Goal: Navigation & Orientation: Find specific page/section

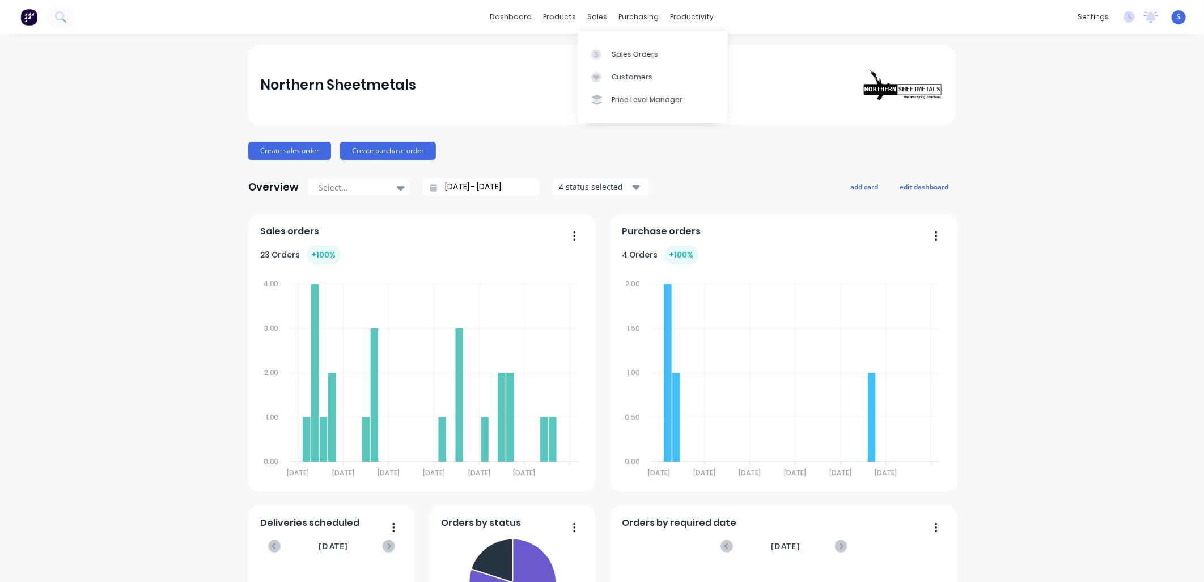
click at [628, 79] on div "Customers" at bounding box center [632, 77] width 41 height 10
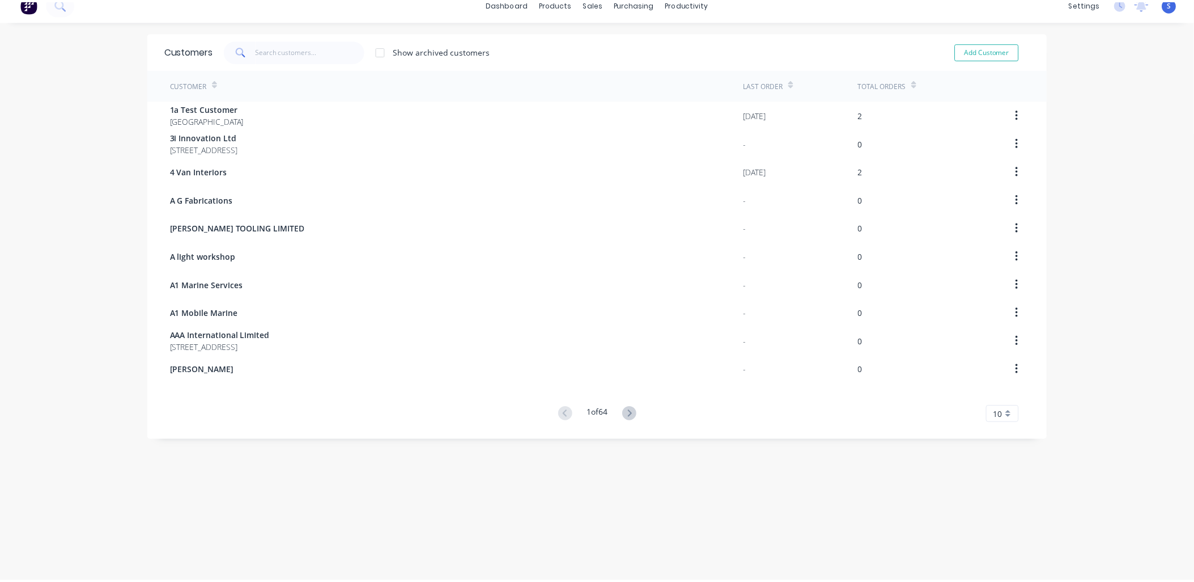
scroll to position [23, 0]
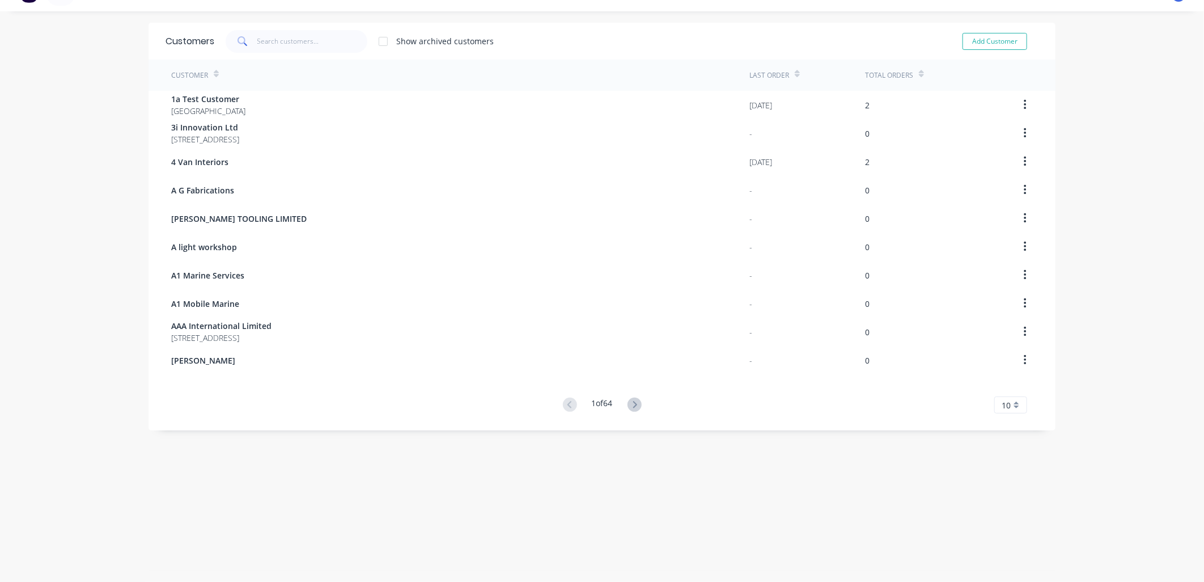
click at [633, 405] on icon at bounding box center [635, 404] width 4 height 7
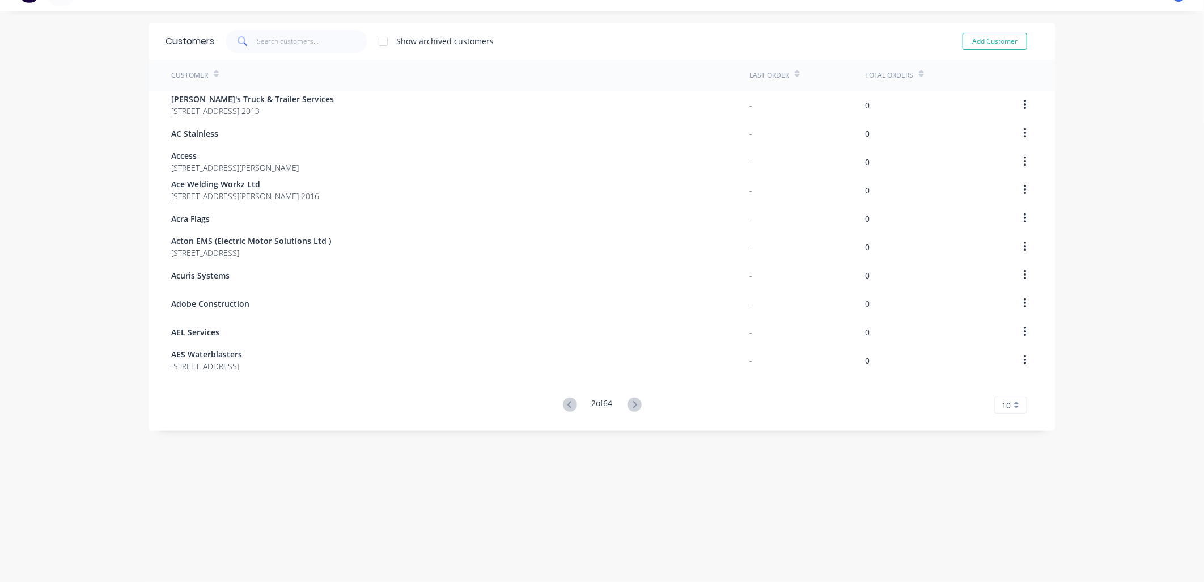
click at [633, 405] on icon at bounding box center [635, 404] width 4 height 7
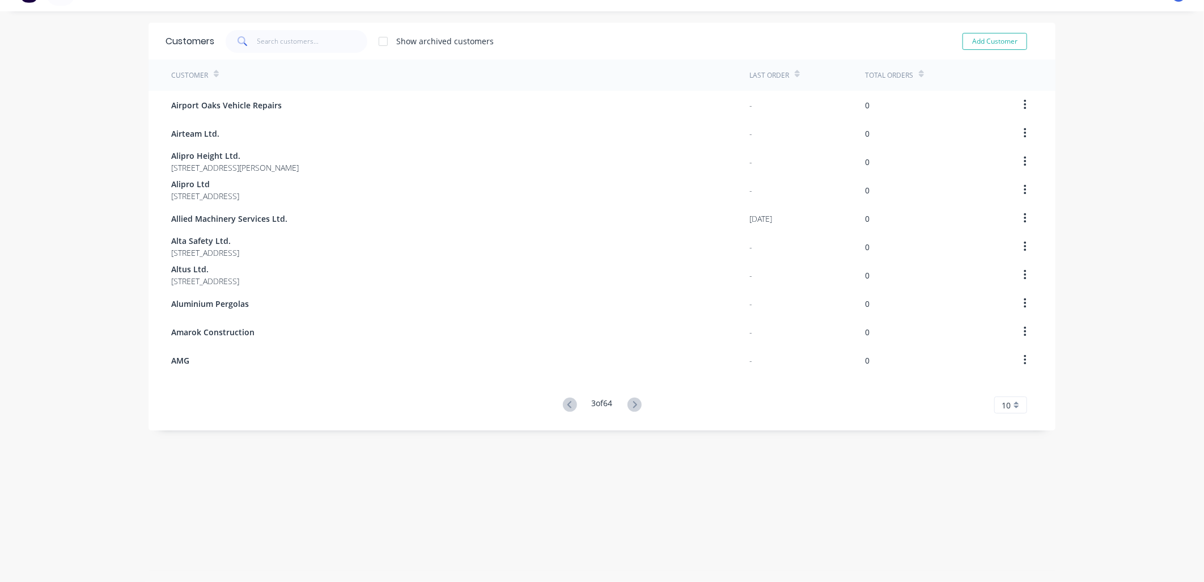
click at [633, 405] on icon at bounding box center [635, 404] width 4 height 7
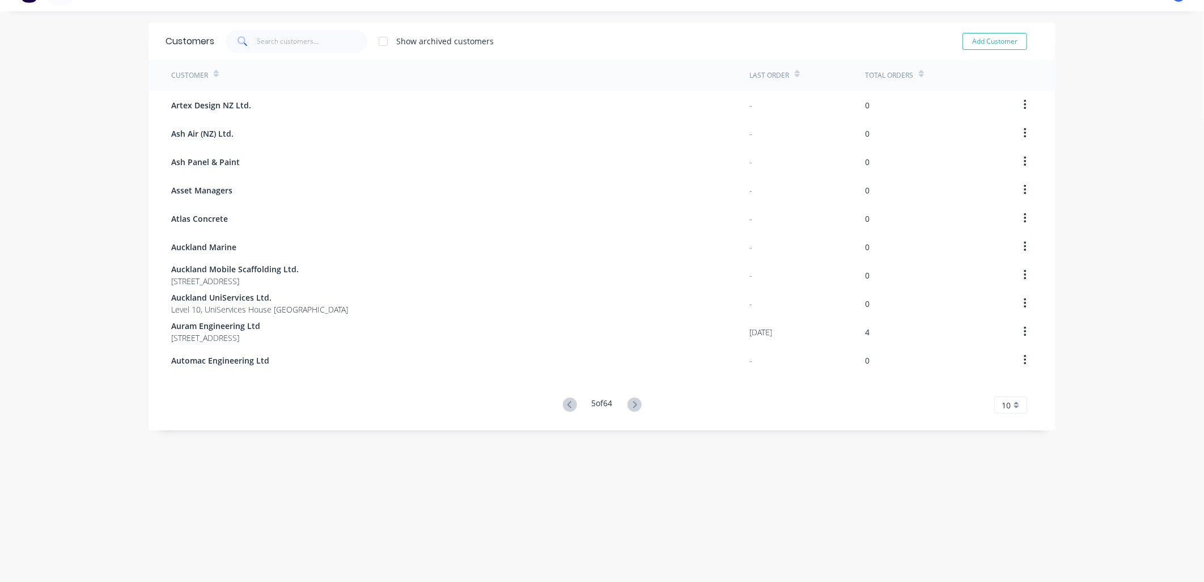
click at [633, 404] on icon at bounding box center [635, 404] width 4 height 7
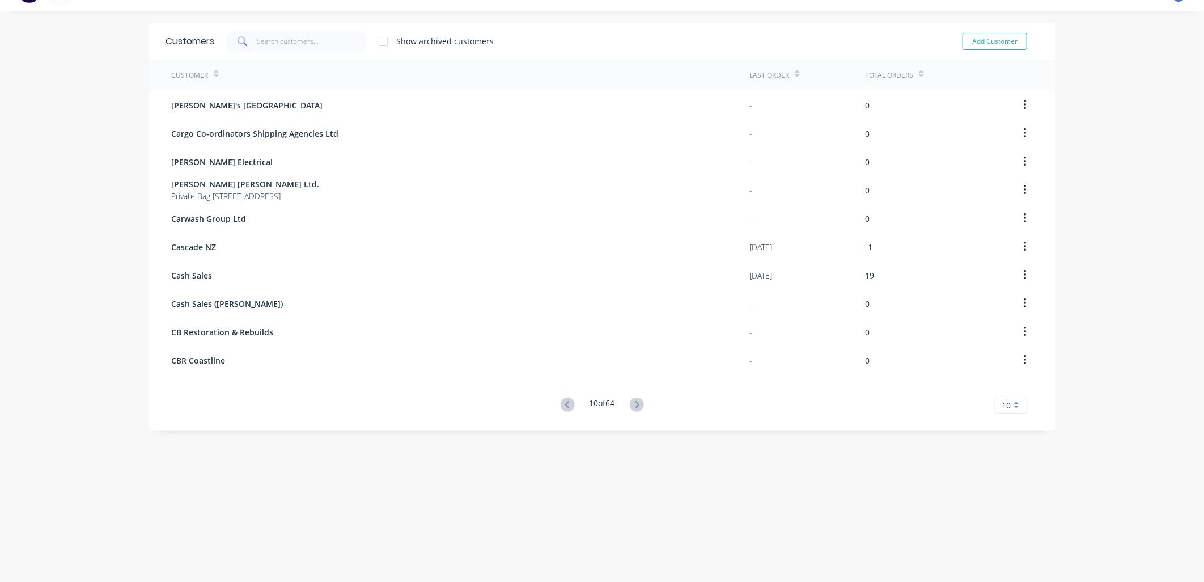
click at [633, 404] on icon at bounding box center [637, 404] width 14 height 14
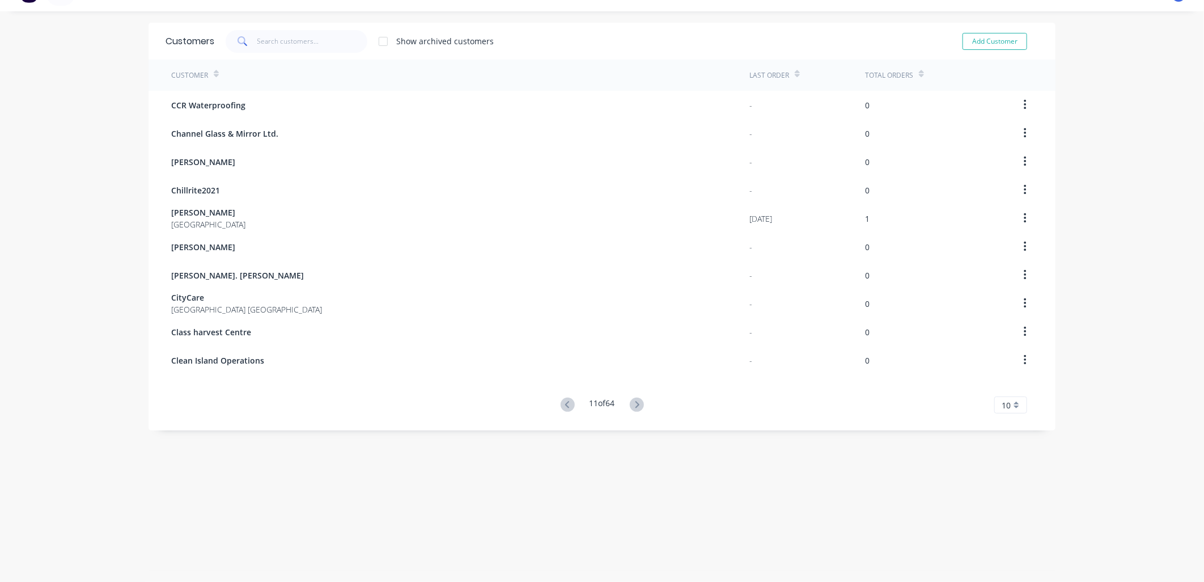
click at [633, 404] on icon at bounding box center [637, 404] width 14 height 14
click at [633, 403] on icon at bounding box center [637, 404] width 14 height 14
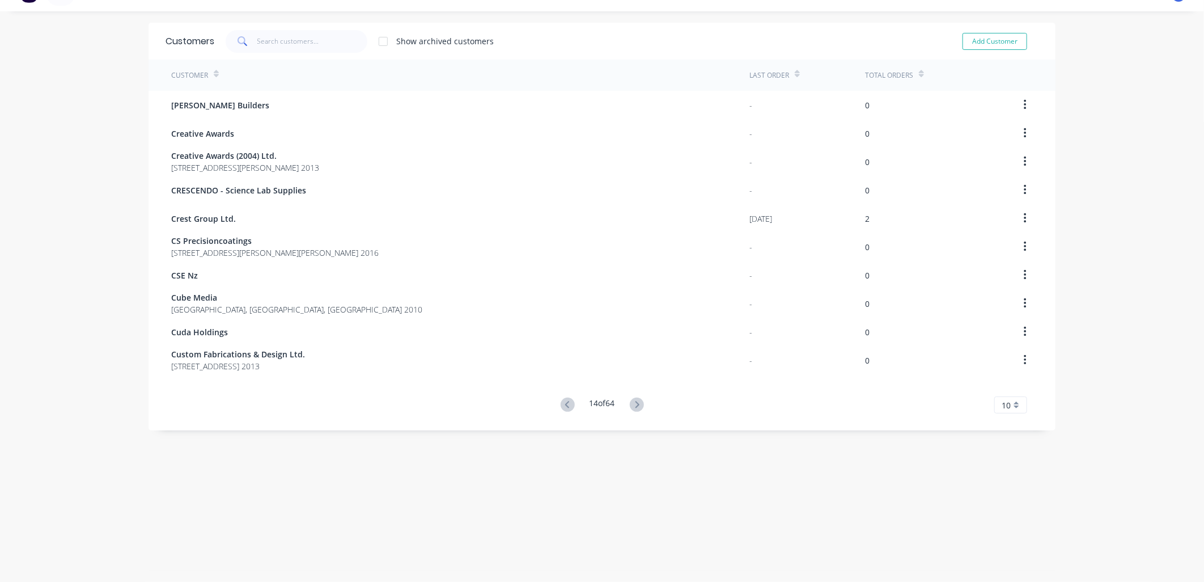
click at [633, 403] on icon at bounding box center [637, 404] width 14 height 14
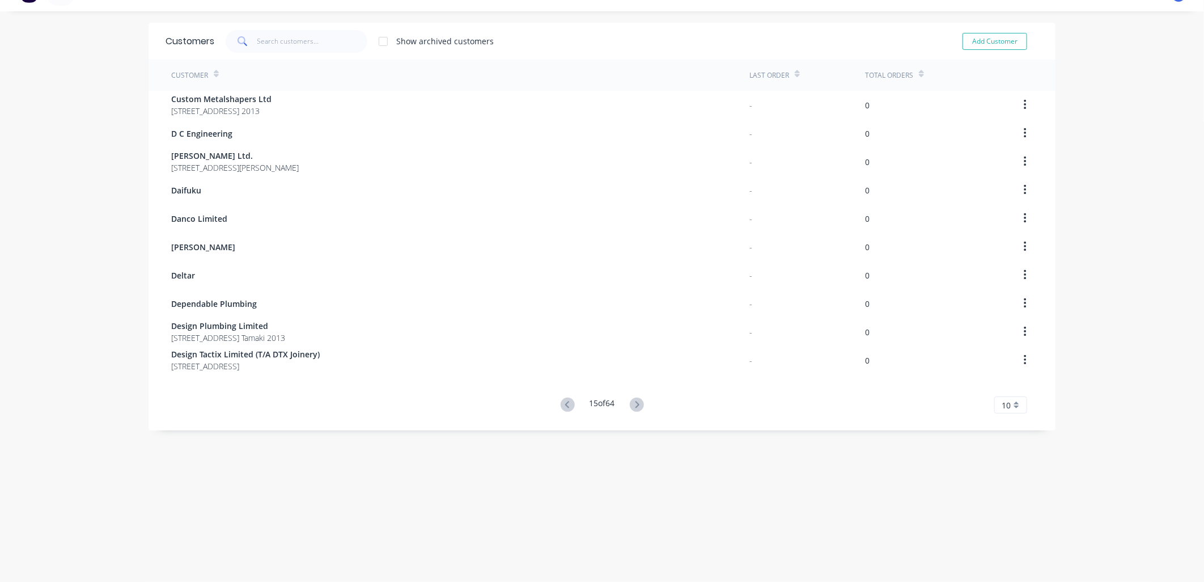
click at [635, 403] on icon at bounding box center [637, 404] width 4 height 7
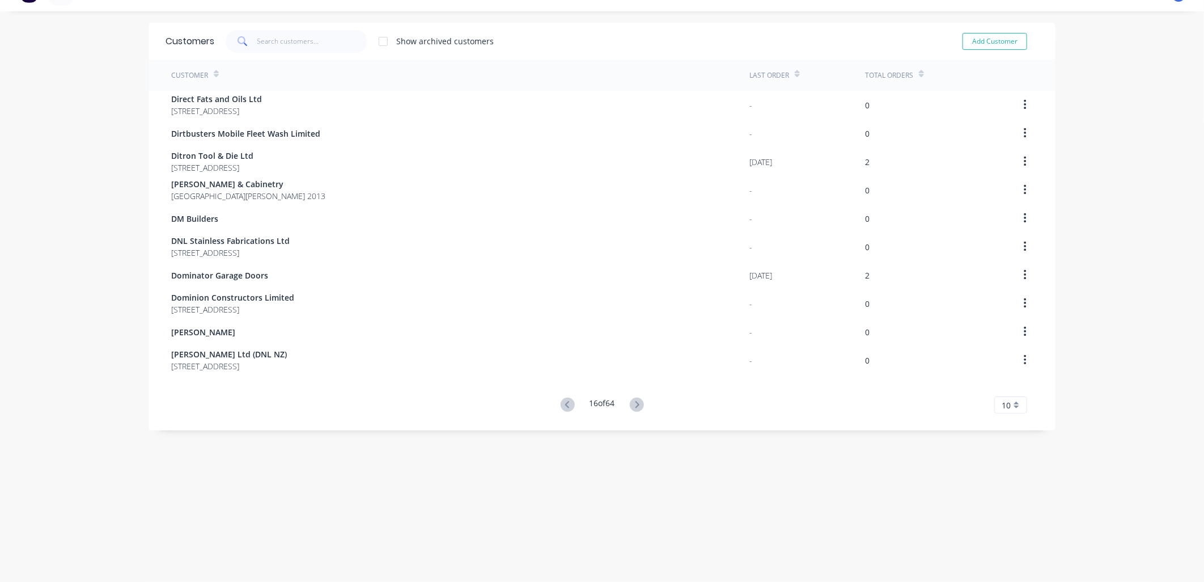
click at [635, 403] on icon at bounding box center [637, 404] width 4 height 7
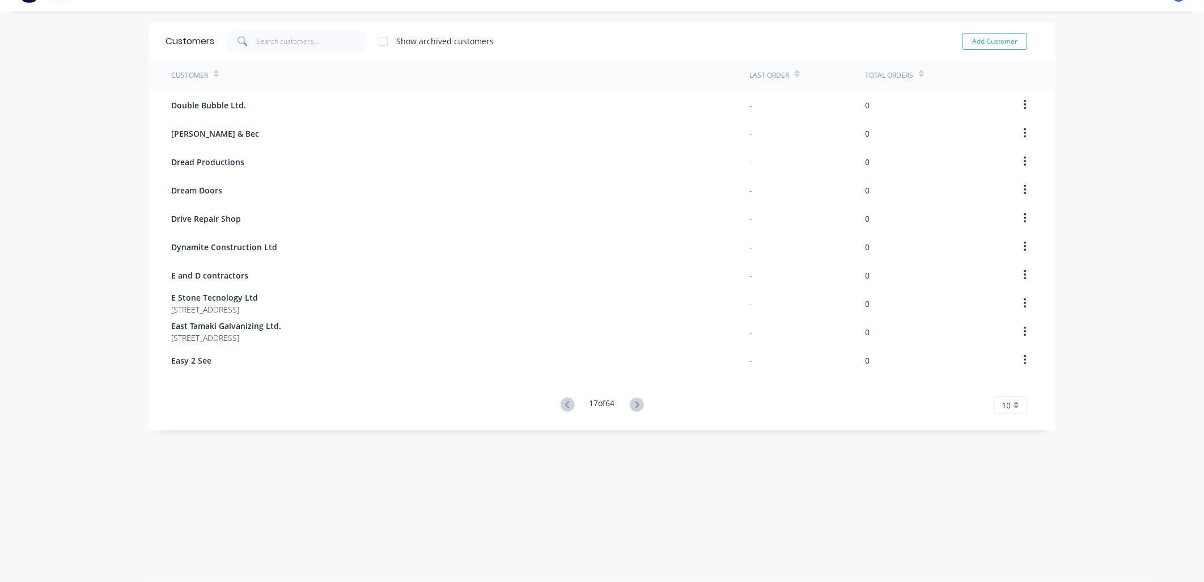
click at [635, 403] on icon at bounding box center [637, 404] width 4 height 7
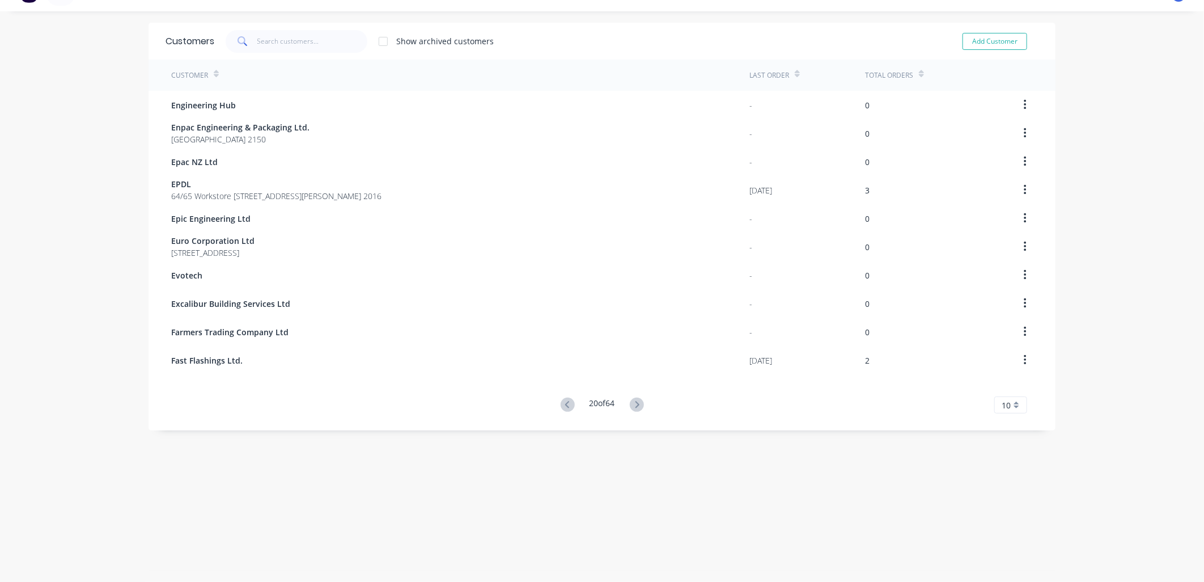
click at [227, 196] on span "64/65 Workstore [STREET_ADDRESS][PERSON_NAME] 2016" at bounding box center [276, 196] width 210 height 12
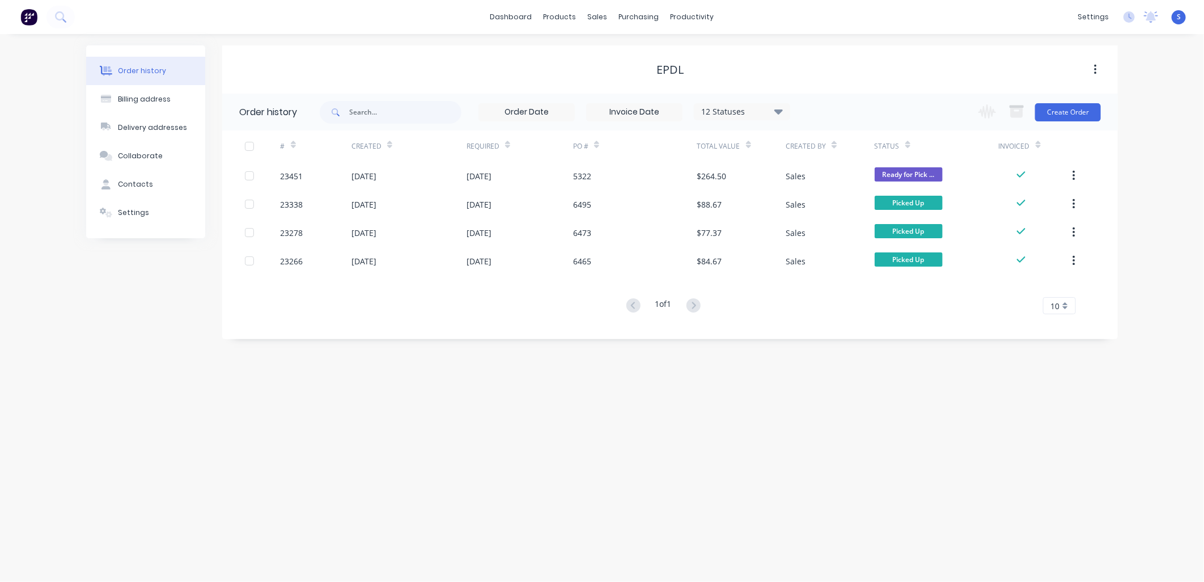
click at [128, 187] on div "Contacts" at bounding box center [135, 184] width 35 height 10
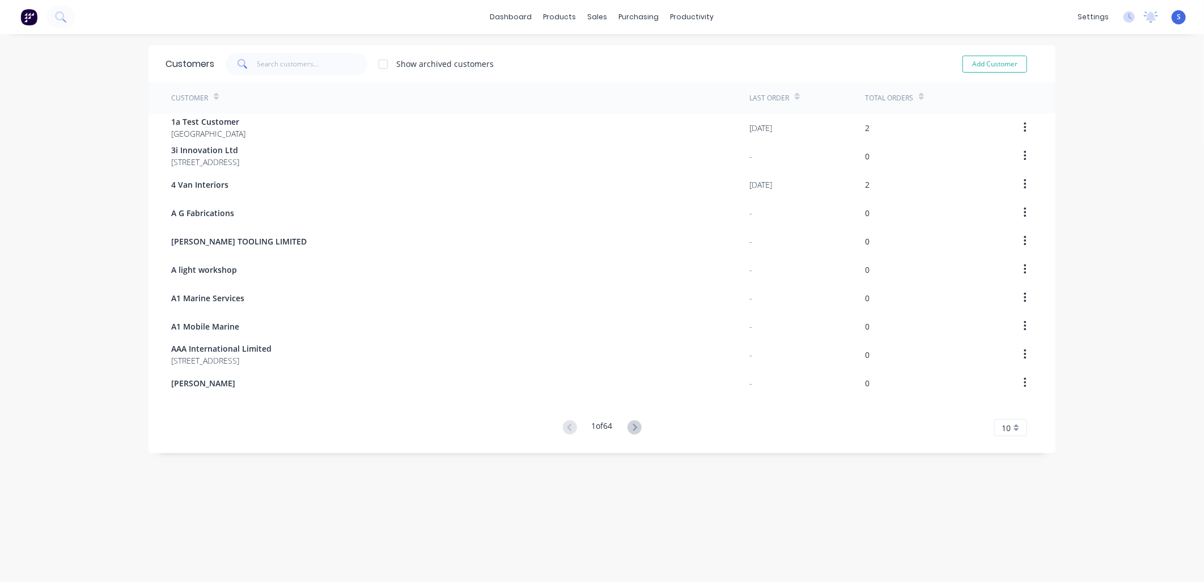
click at [636, 405] on icon at bounding box center [635, 427] width 14 height 14
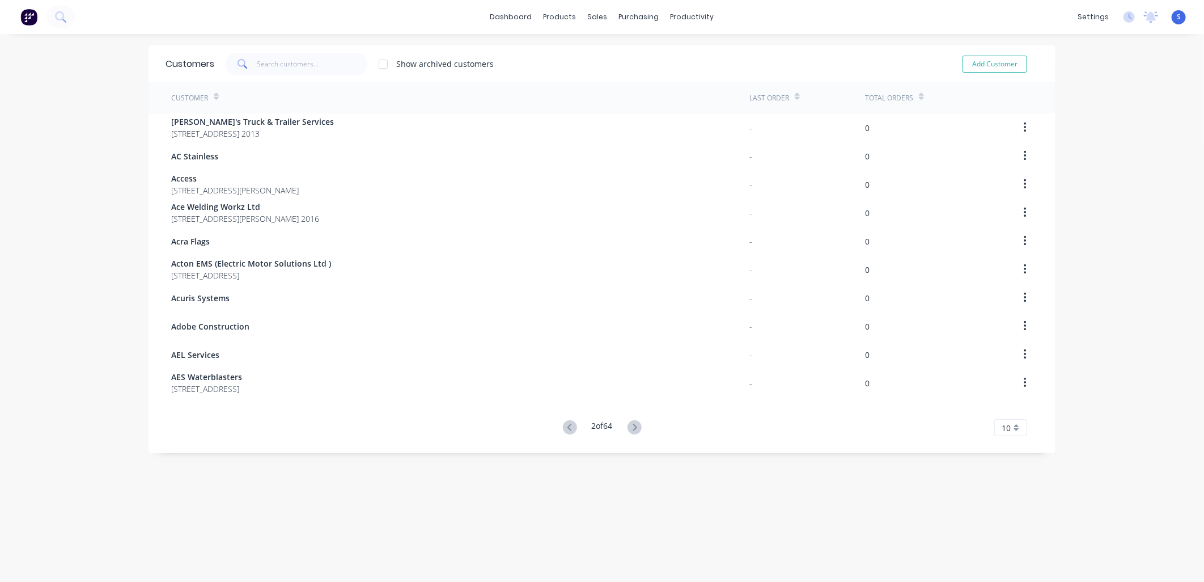
click at [636, 405] on icon at bounding box center [635, 427] width 14 height 14
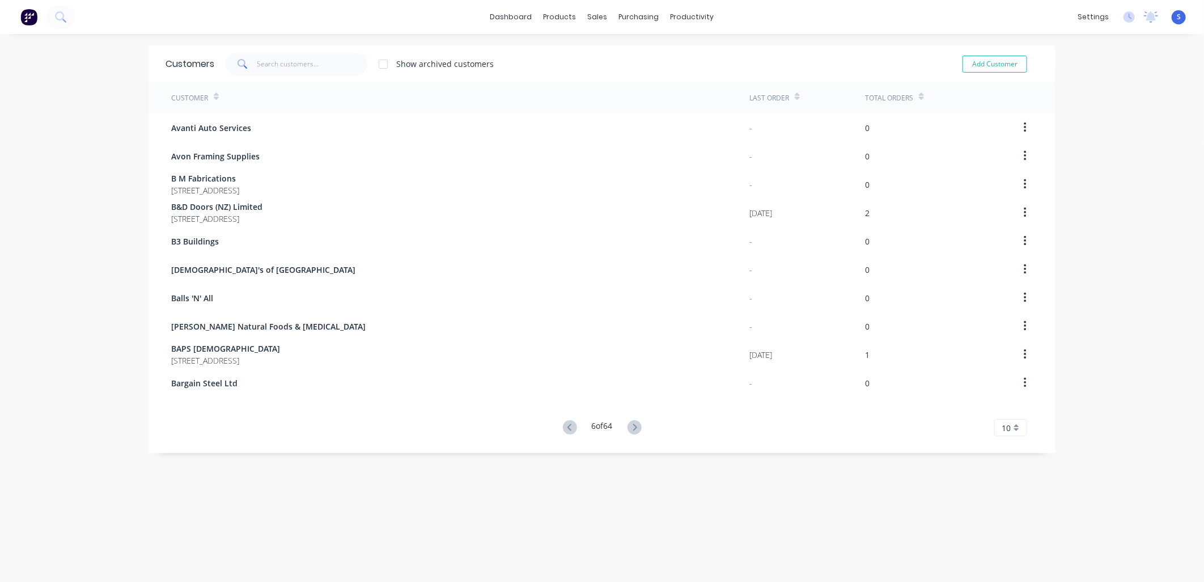
click at [636, 405] on icon at bounding box center [635, 427] width 14 height 14
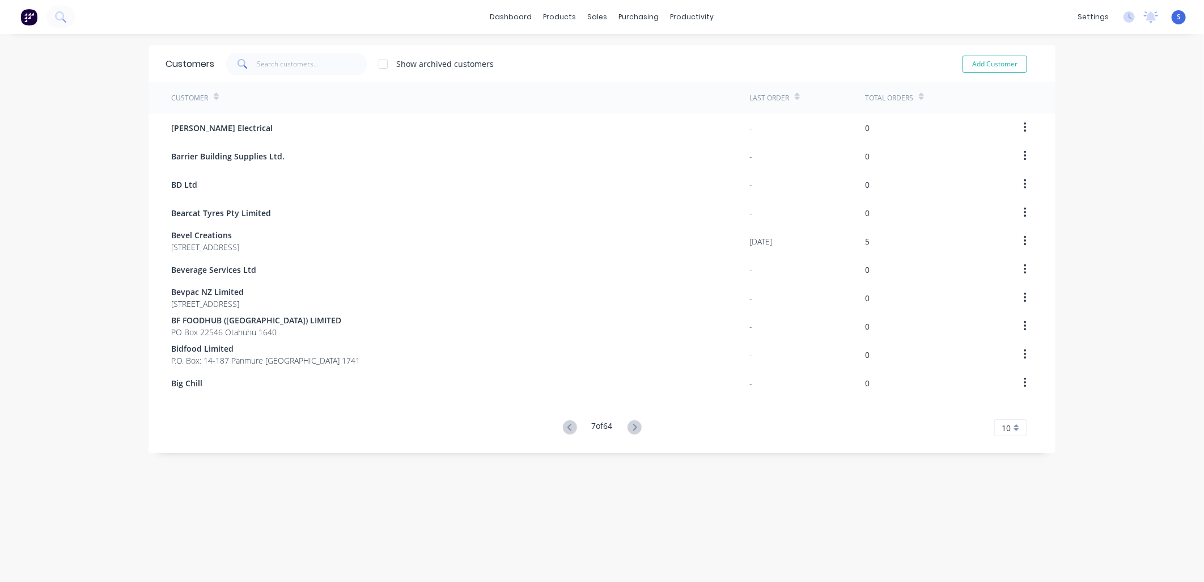
click at [636, 405] on icon at bounding box center [635, 427] width 14 height 14
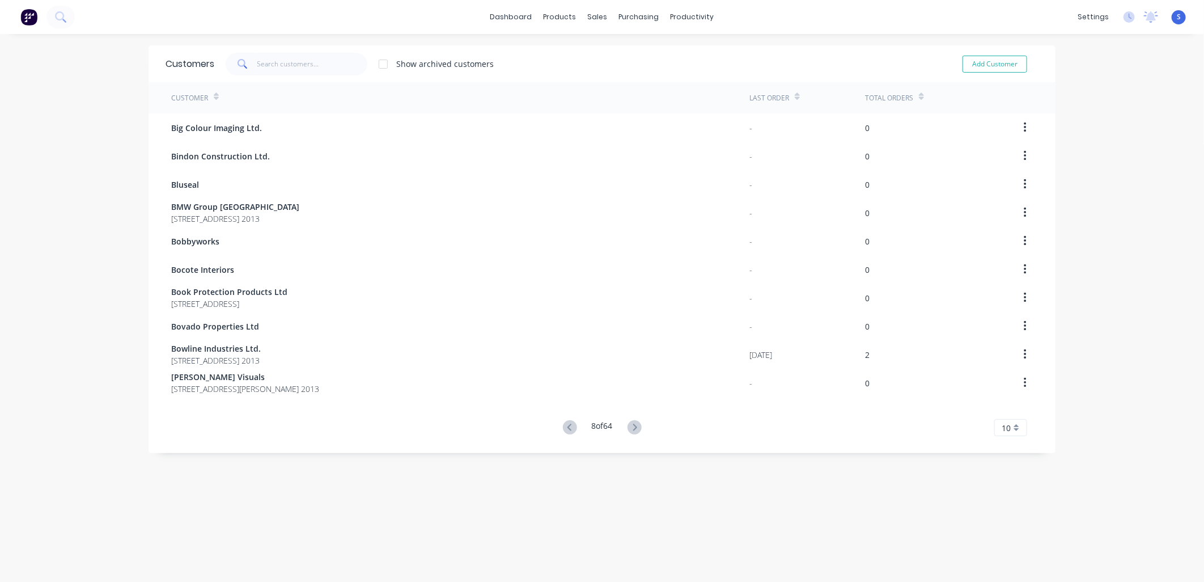
click at [636, 405] on icon at bounding box center [635, 427] width 14 height 14
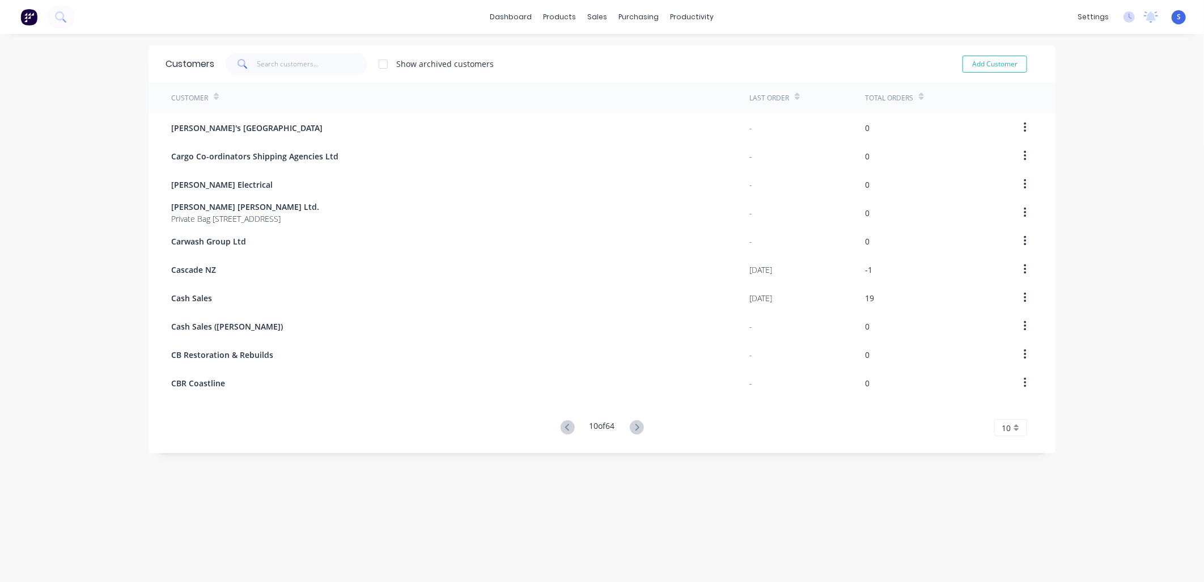
click at [636, 405] on icon at bounding box center [637, 426] width 4 height 7
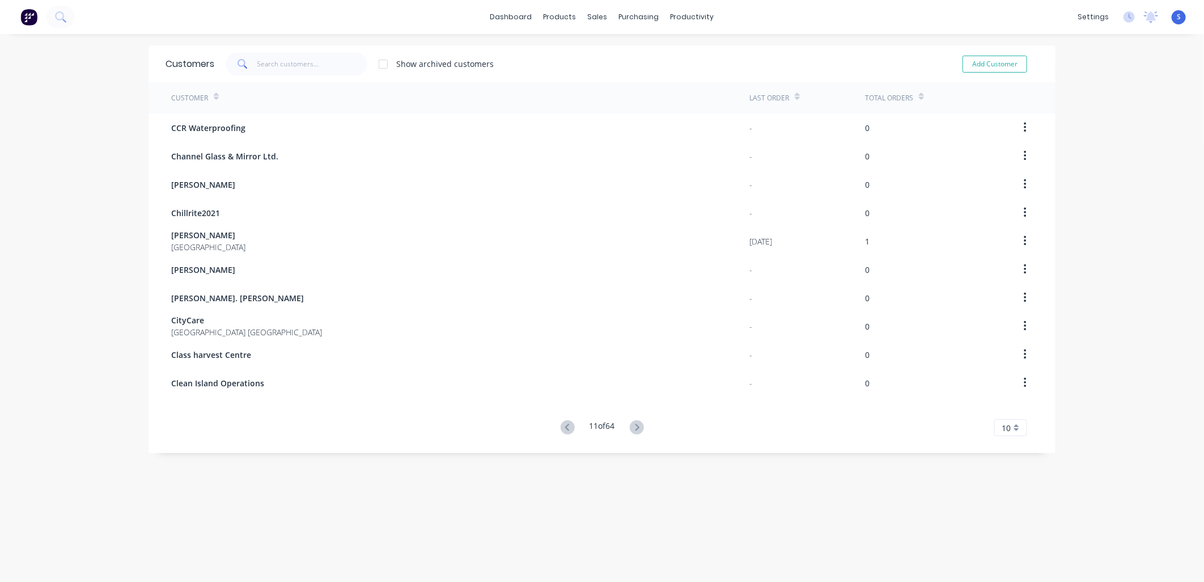
click at [636, 405] on icon at bounding box center [637, 426] width 4 height 7
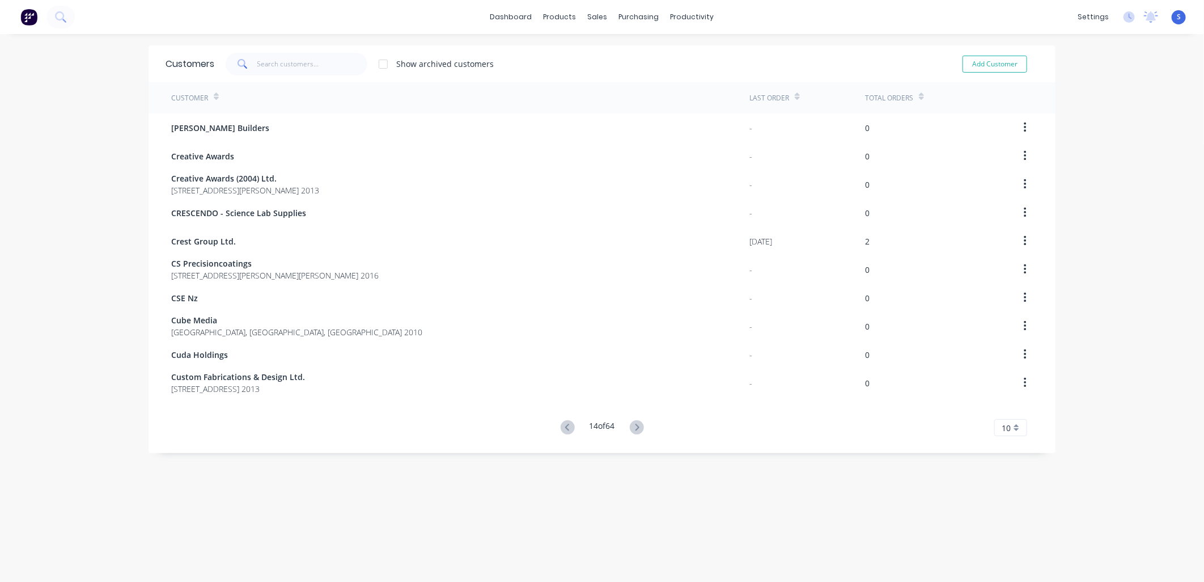
click at [636, 405] on icon at bounding box center [637, 426] width 4 height 7
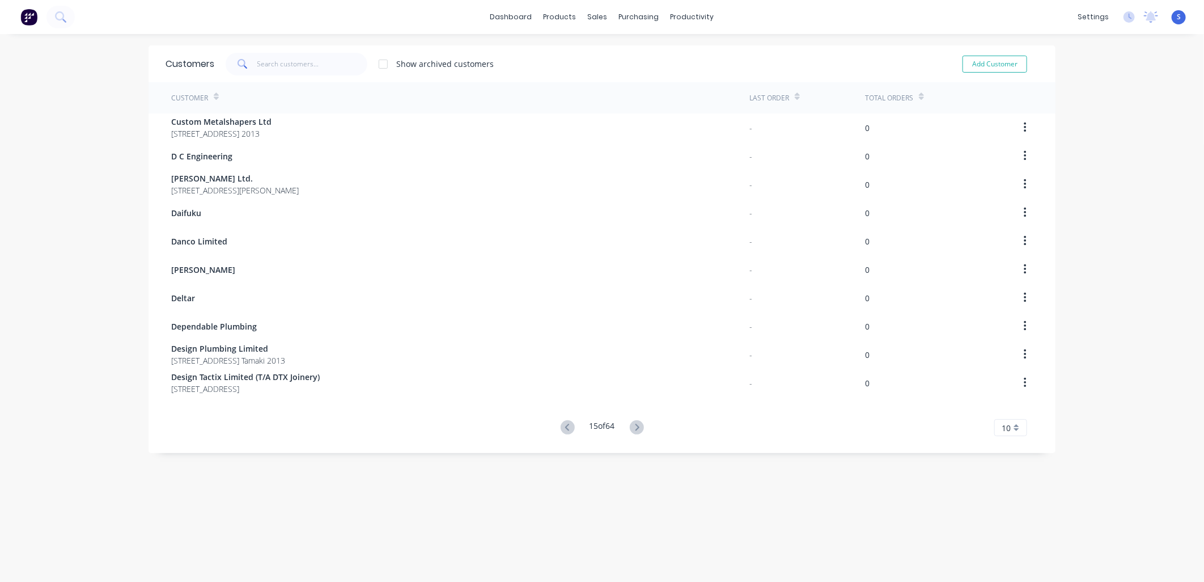
click at [636, 405] on icon at bounding box center [637, 426] width 4 height 7
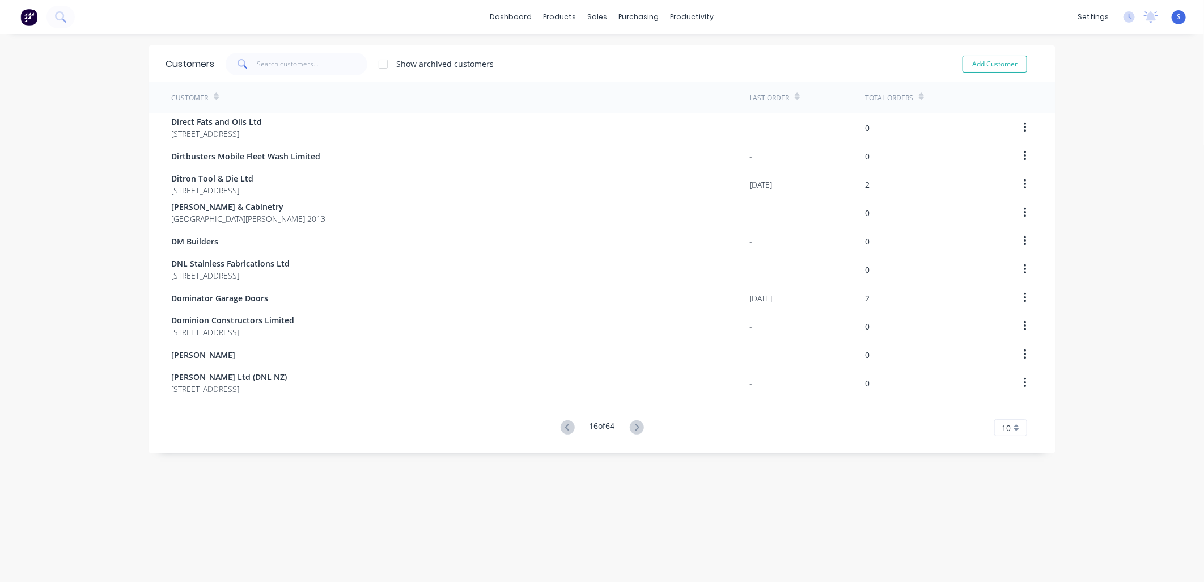
click at [636, 405] on icon at bounding box center [637, 426] width 4 height 7
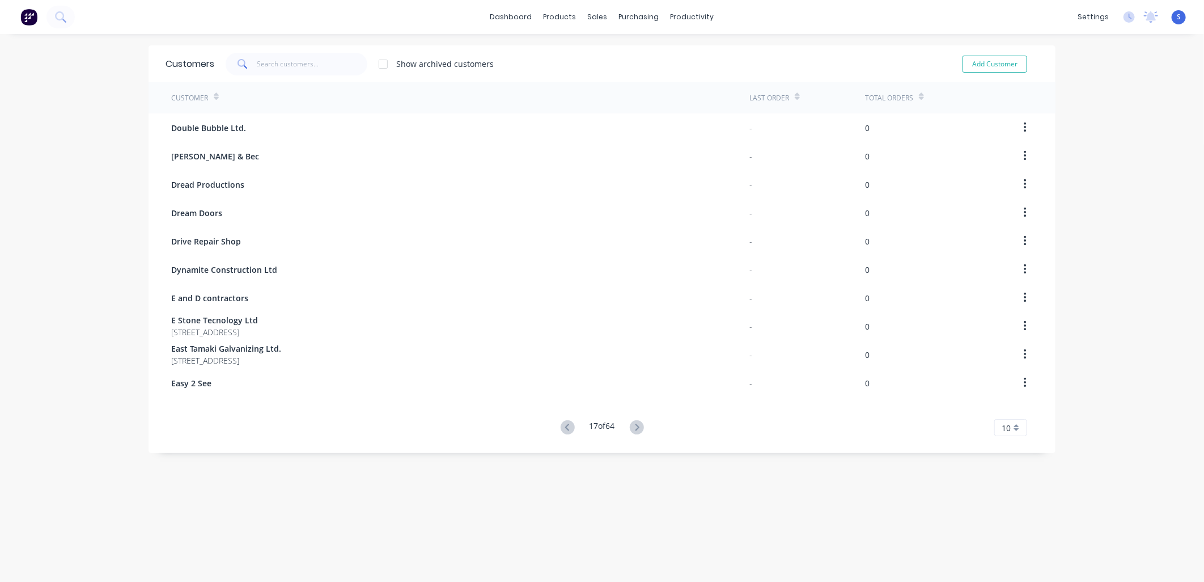
click at [636, 405] on icon at bounding box center [637, 426] width 4 height 7
click at [636, 405] on g at bounding box center [637, 427] width 14 height 14
click at [636, 405] on icon at bounding box center [637, 427] width 14 height 14
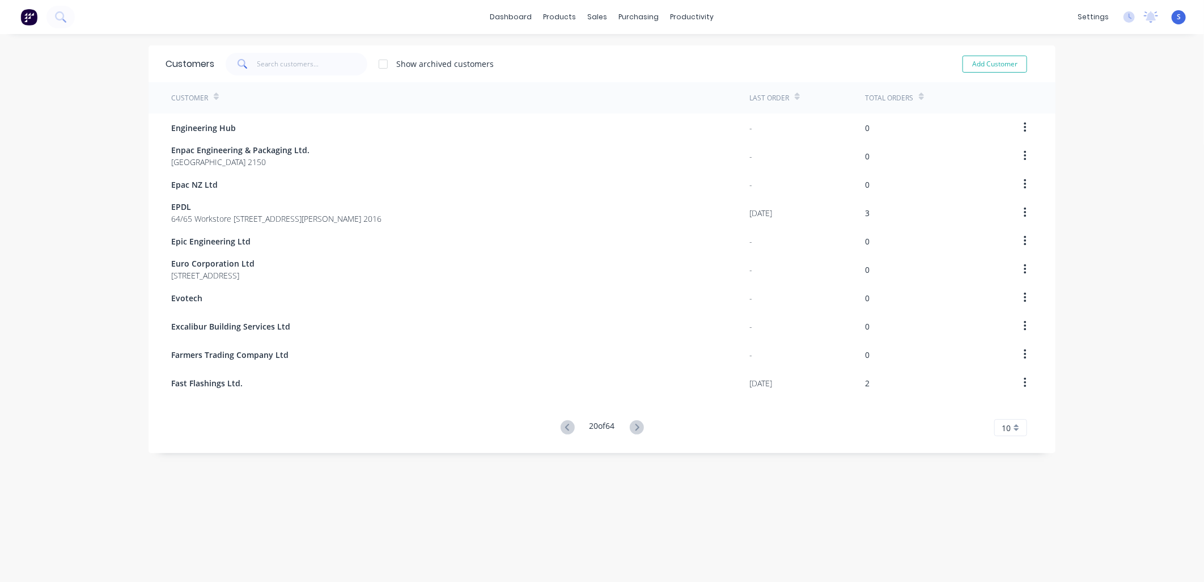
click at [210, 209] on span "EPDL" at bounding box center [276, 207] width 210 height 12
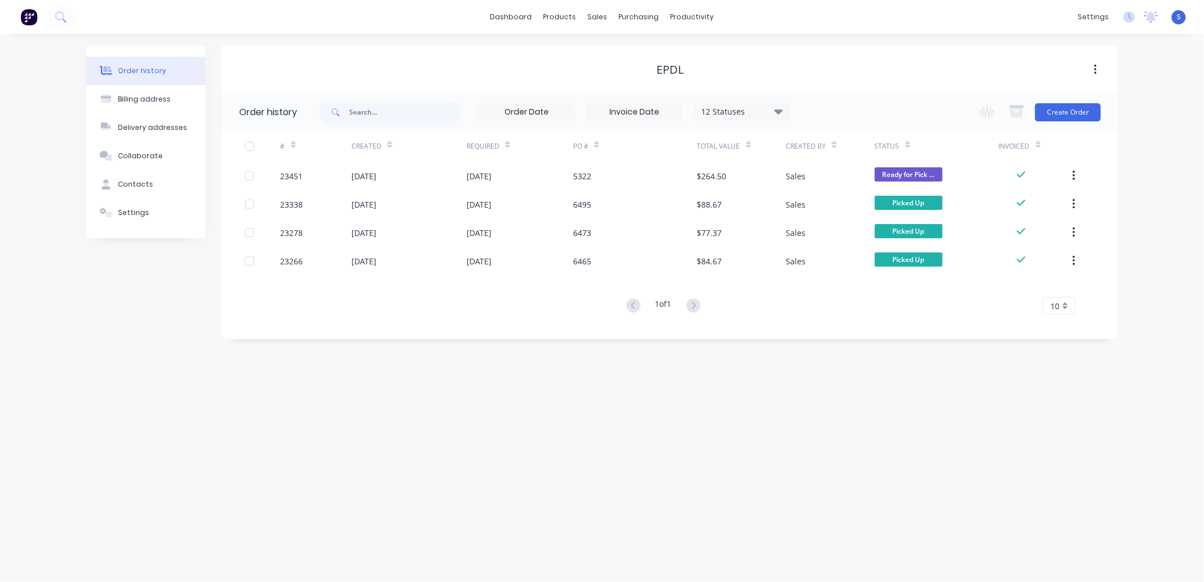
click at [351, 177] on div "[DATE]" at bounding box center [363, 176] width 25 height 12
